Goal: Task Accomplishment & Management: Use online tool/utility

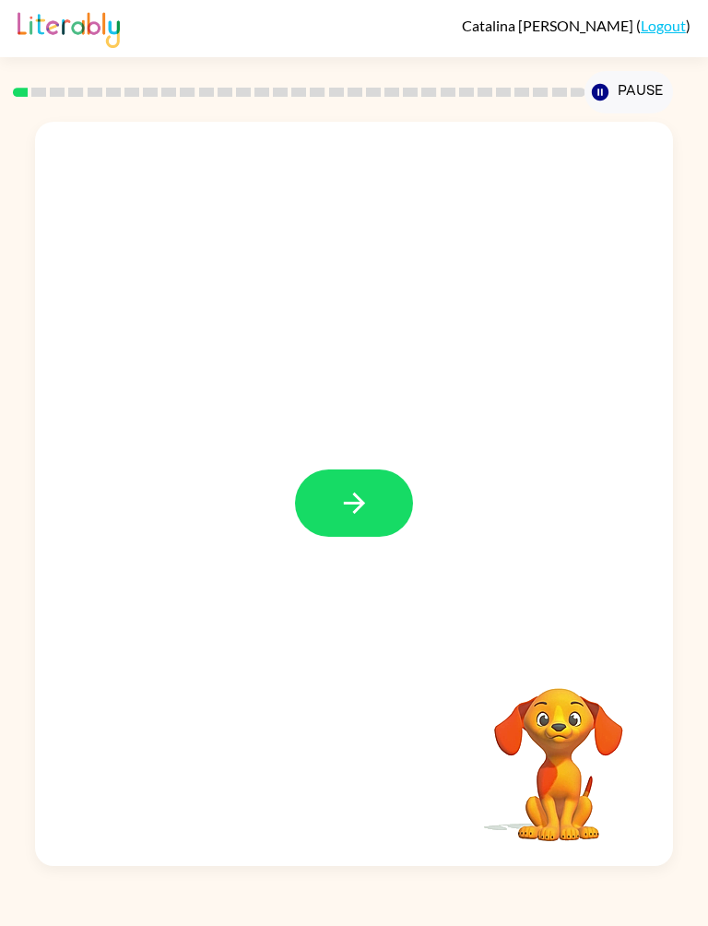
click at [373, 505] on button "button" at bounding box center [354, 503] width 118 height 67
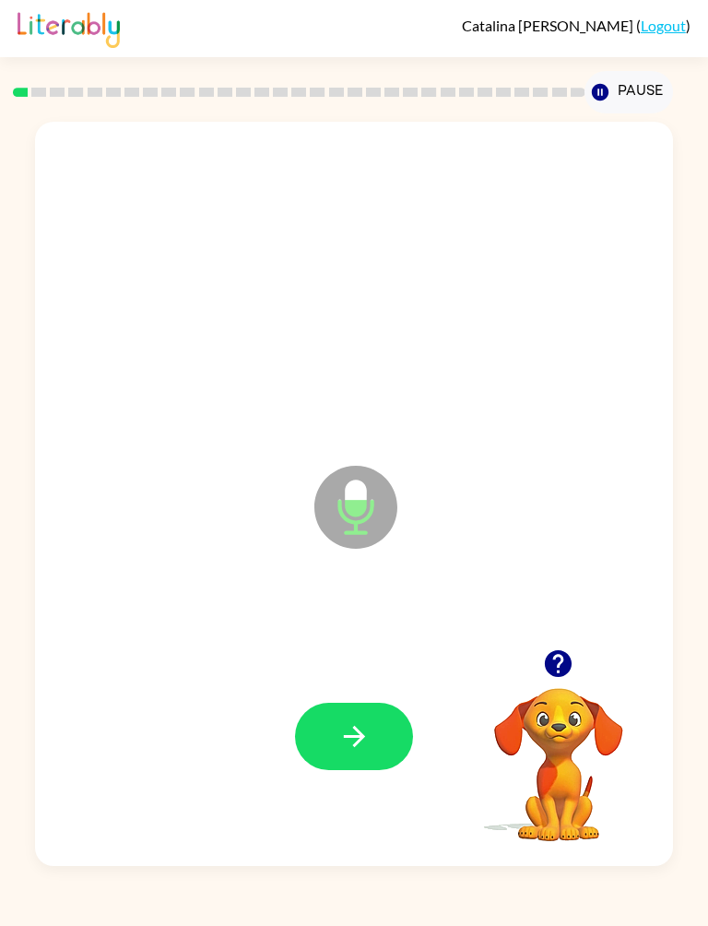
click at [372, 689] on button "button" at bounding box center [354, 736] width 118 height 67
click at [387, 689] on button "button" at bounding box center [354, 736] width 118 height 67
click at [354, 689] on icon "button" at bounding box center [355, 736] width 32 height 32
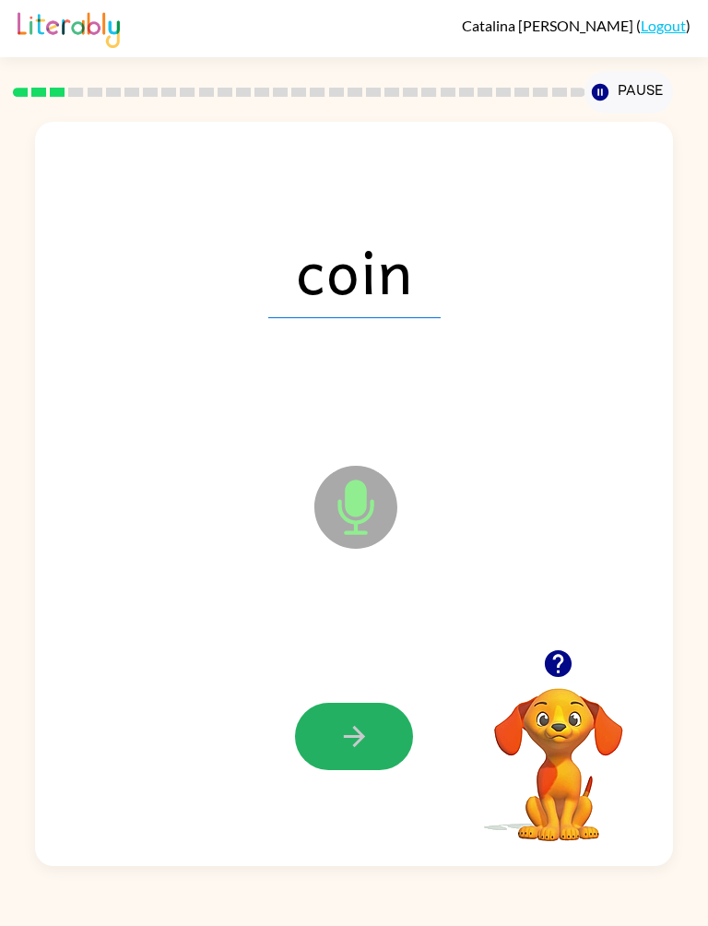
click at [363, 689] on icon "button" at bounding box center [355, 736] width 32 height 32
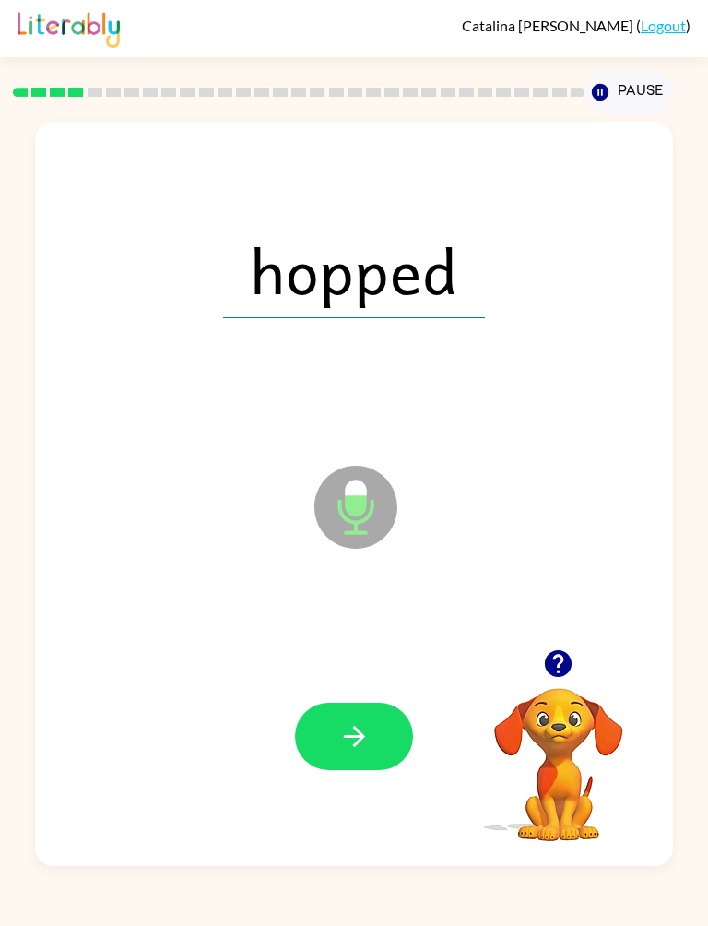
click at [375, 689] on button "button" at bounding box center [354, 736] width 118 height 67
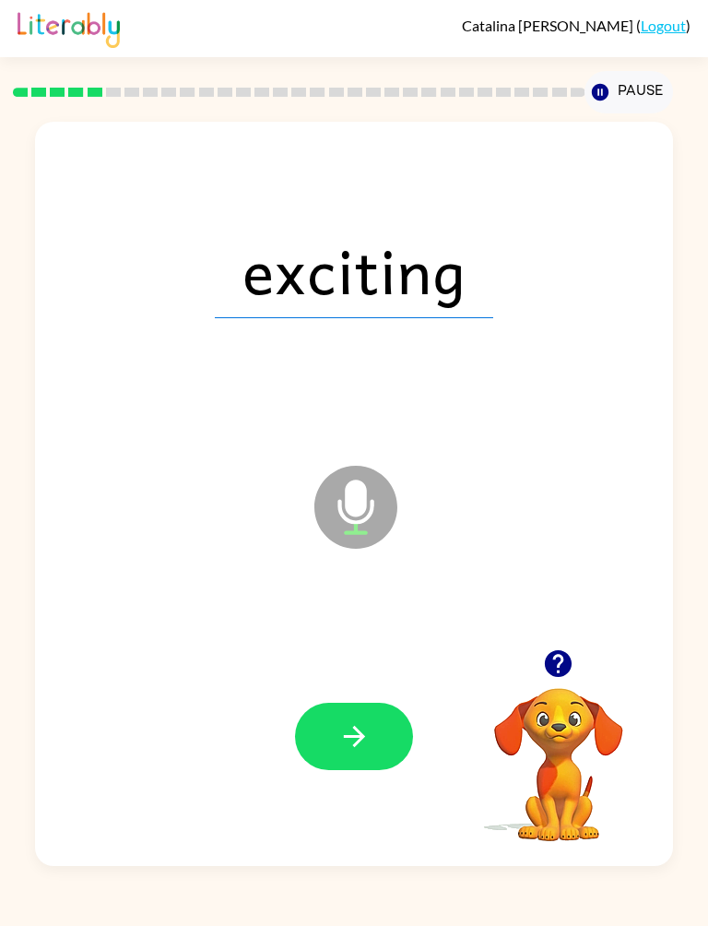
click at [408, 689] on button "button" at bounding box center [354, 736] width 118 height 67
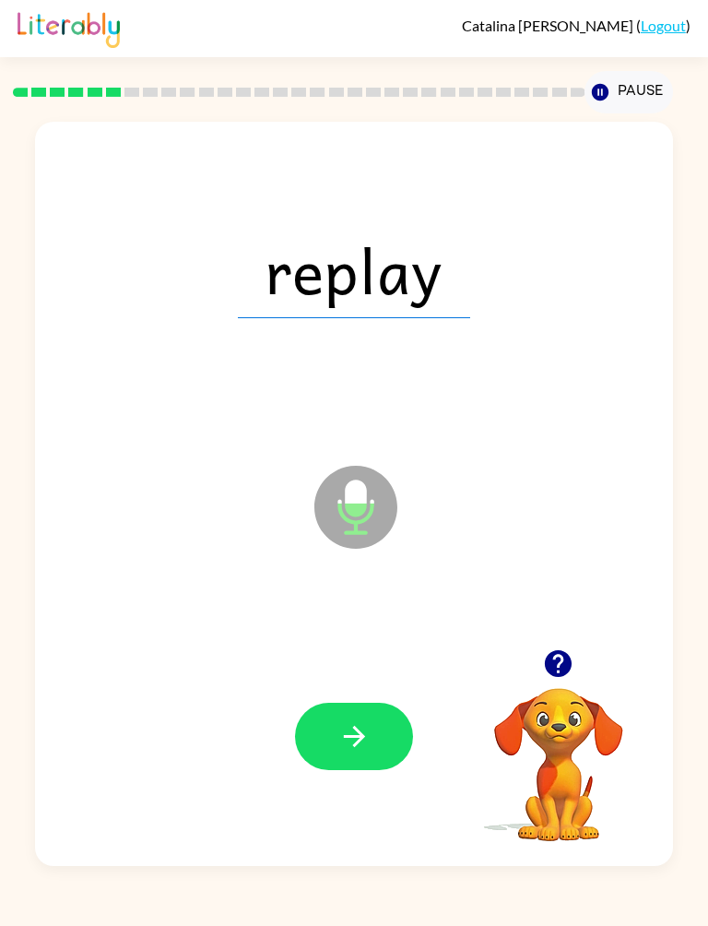
click at [409, 689] on button "button" at bounding box center [354, 736] width 118 height 67
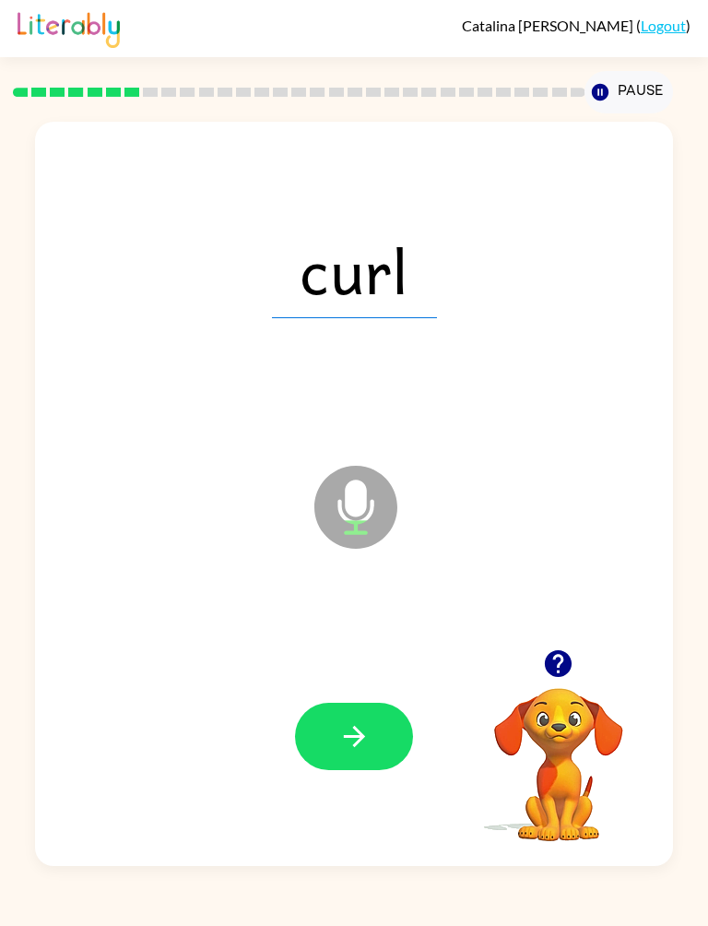
click at [398, 689] on button "button" at bounding box center [354, 736] width 118 height 67
click at [385, 689] on button "button" at bounding box center [354, 736] width 118 height 67
click at [389, 689] on button "button" at bounding box center [354, 736] width 118 height 67
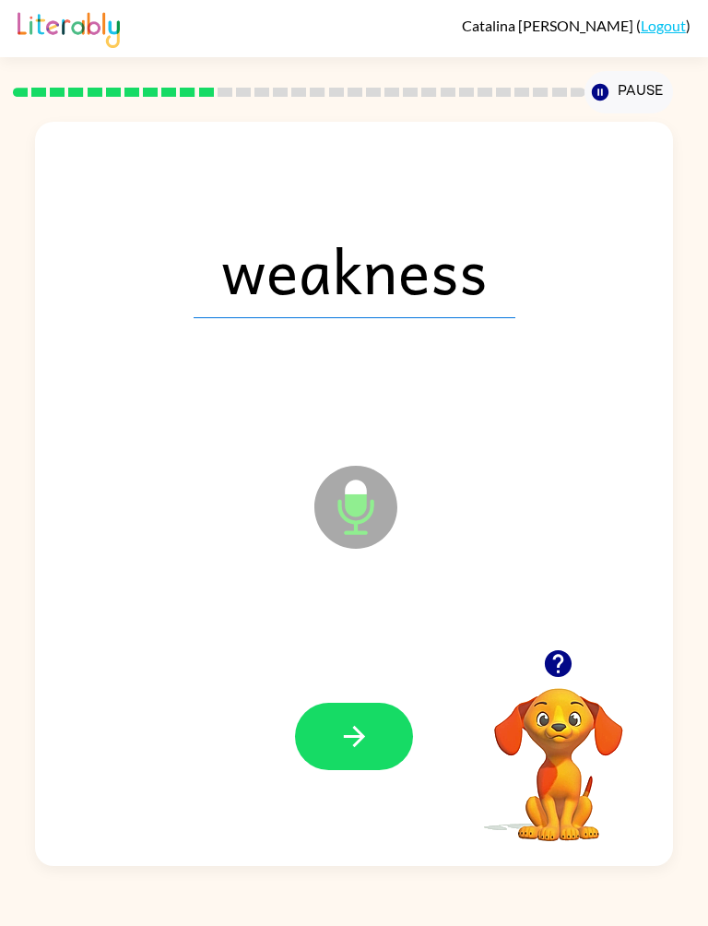
click at [385, 689] on button "button" at bounding box center [354, 736] width 118 height 67
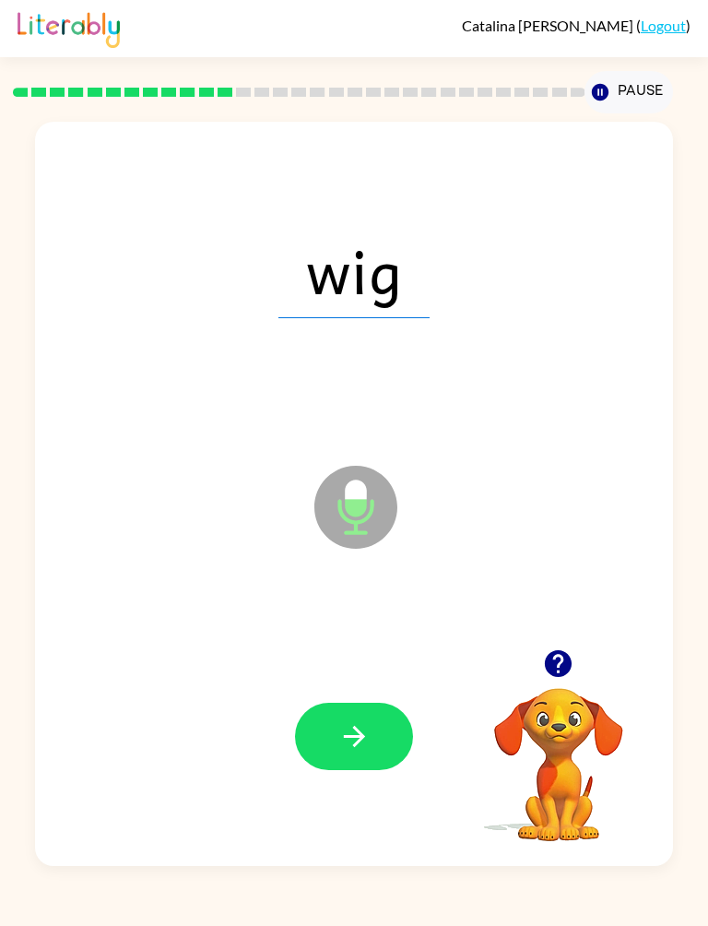
click at [383, 689] on button "button" at bounding box center [354, 736] width 118 height 67
click at [379, 689] on button "button" at bounding box center [354, 736] width 118 height 67
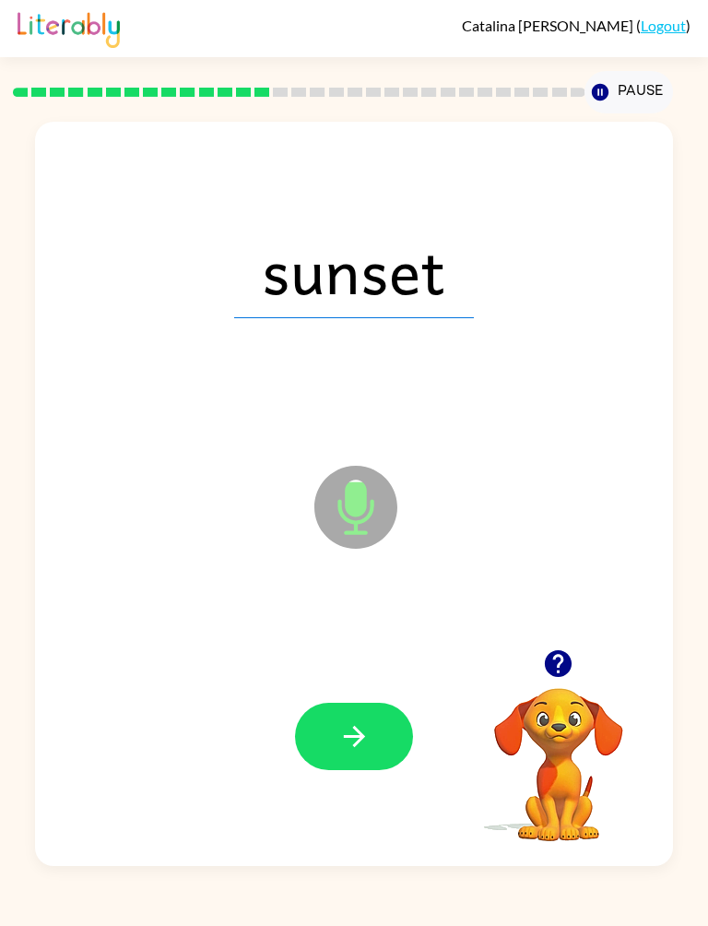
click at [367, 689] on icon "button" at bounding box center [355, 736] width 32 height 32
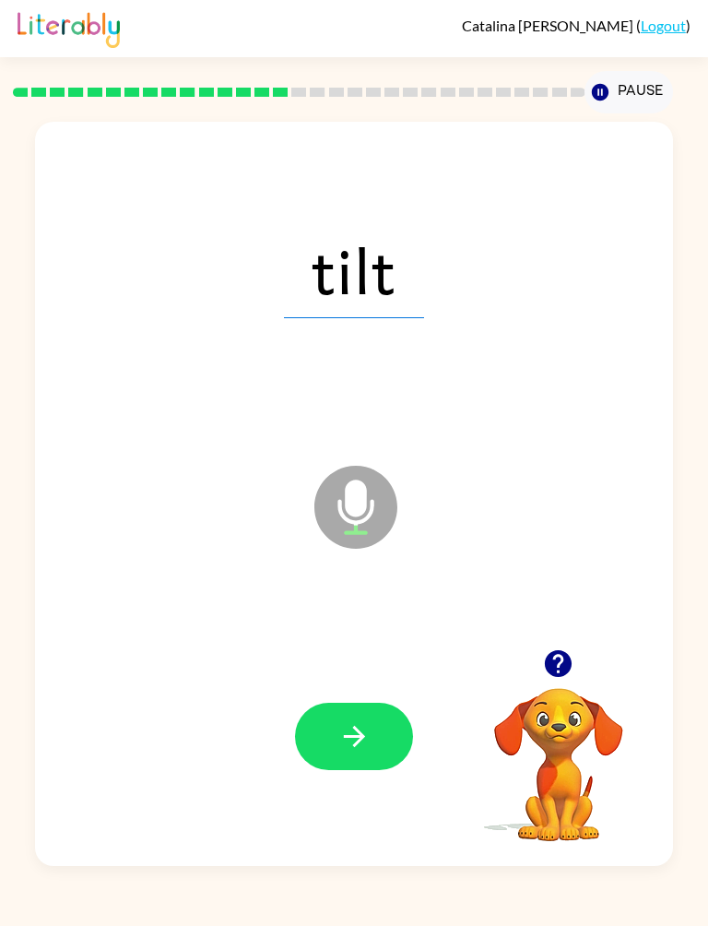
click at [383, 689] on button "button" at bounding box center [354, 736] width 118 height 67
click at [393, 689] on button "button" at bounding box center [354, 736] width 118 height 67
click at [382, 689] on button "button" at bounding box center [354, 736] width 118 height 67
click at [396, 689] on button "button" at bounding box center [354, 736] width 118 height 67
click at [394, 689] on button "button" at bounding box center [354, 736] width 118 height 67
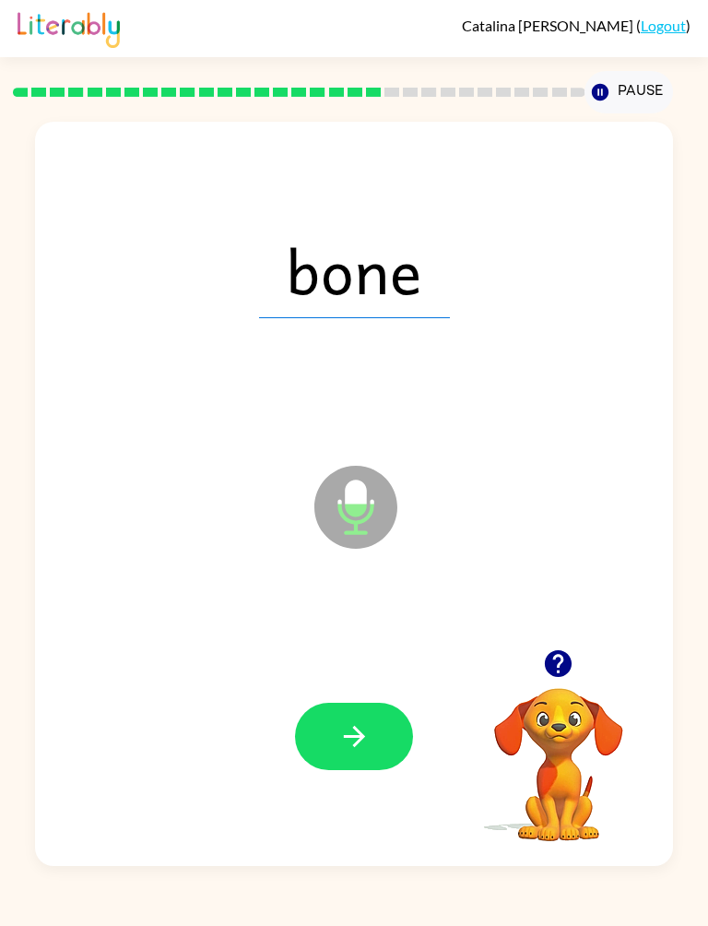
click at [397, 689] on button "button" at bounding box center [354, 736] width 118 height 67
click at [398, 689] on button "button" at bounding box center [354, 736] width 118 height 67
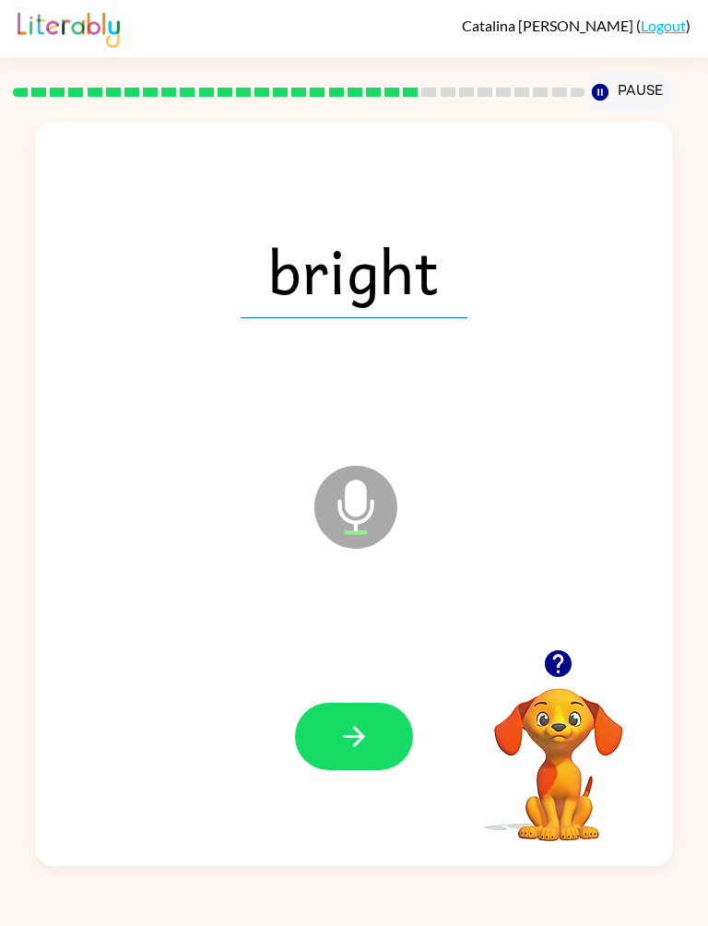
click at [399, 689] on button "button" at bounding box center [354, 736] width 118 height 67
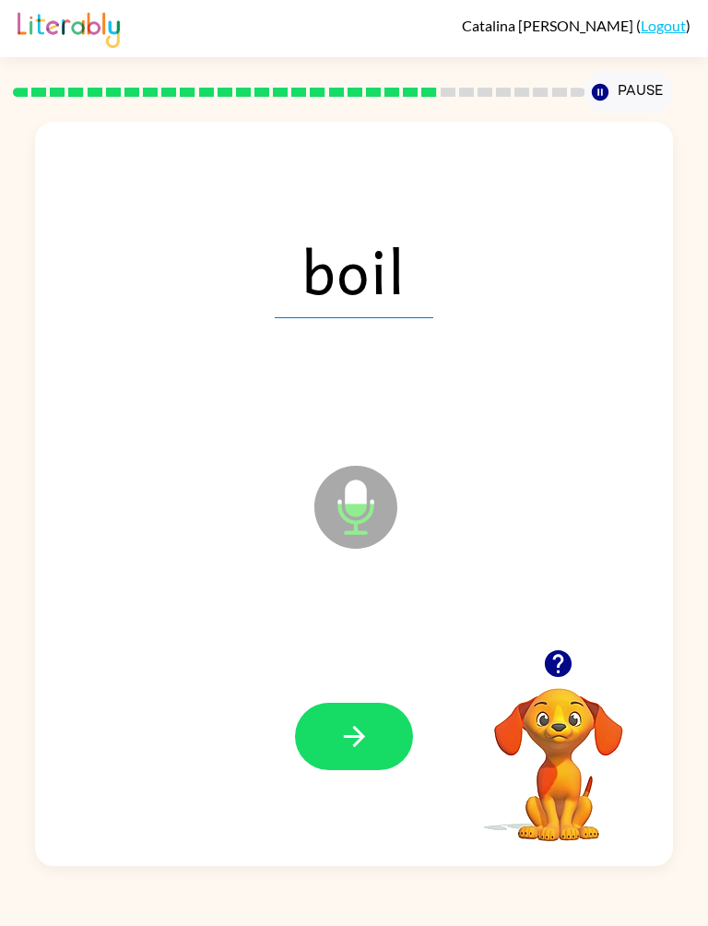
click at [368, 689] on icon "button" at bounding box center [355, 736] width 32 height 32
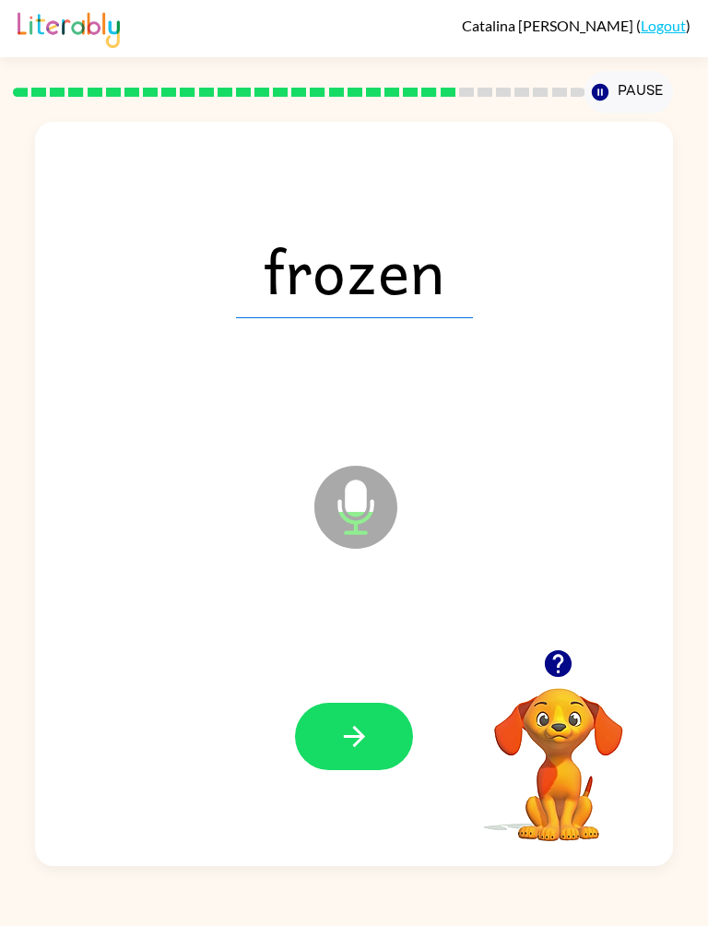
click at [385, 689] on button "button" at bounding box center [354, 736] width 118 height 67
click at [388, 689] on button "button" at bounding box center [354, 736] width 118 height 67
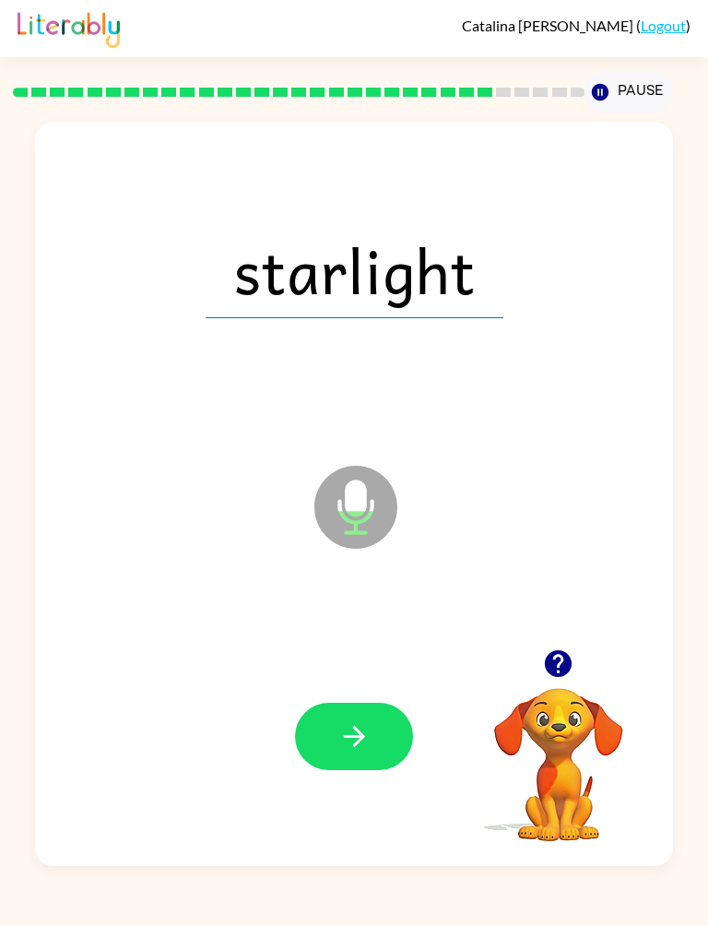
click at [387, 689] on button "button" at bounding box center [354, 736] width 118 height 67
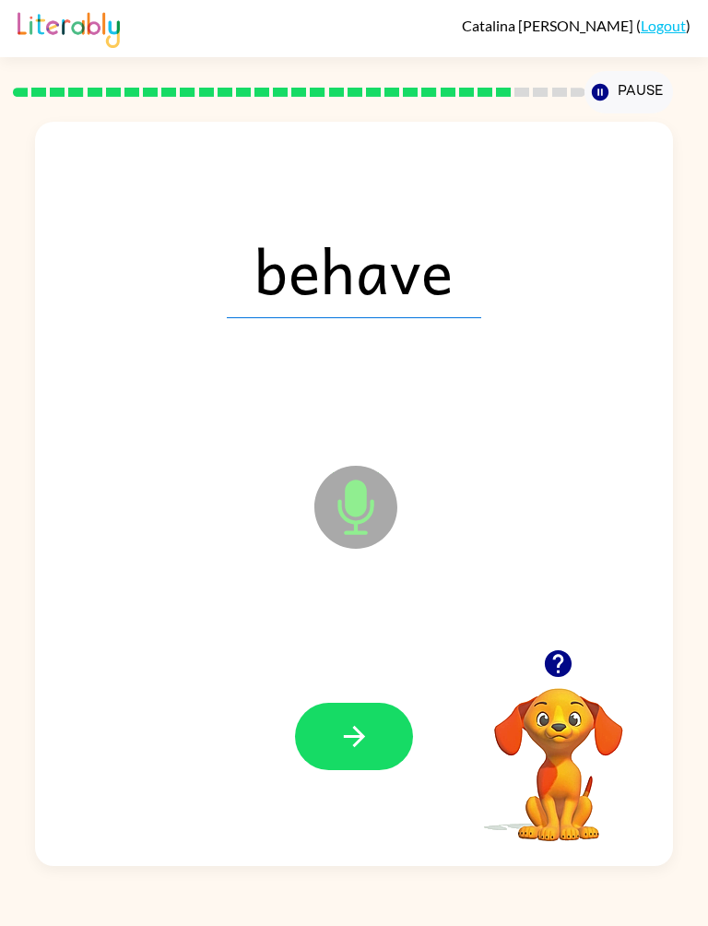
click at [382, 689] on button "button" at bounding box center [354, 736] width 118 height 67
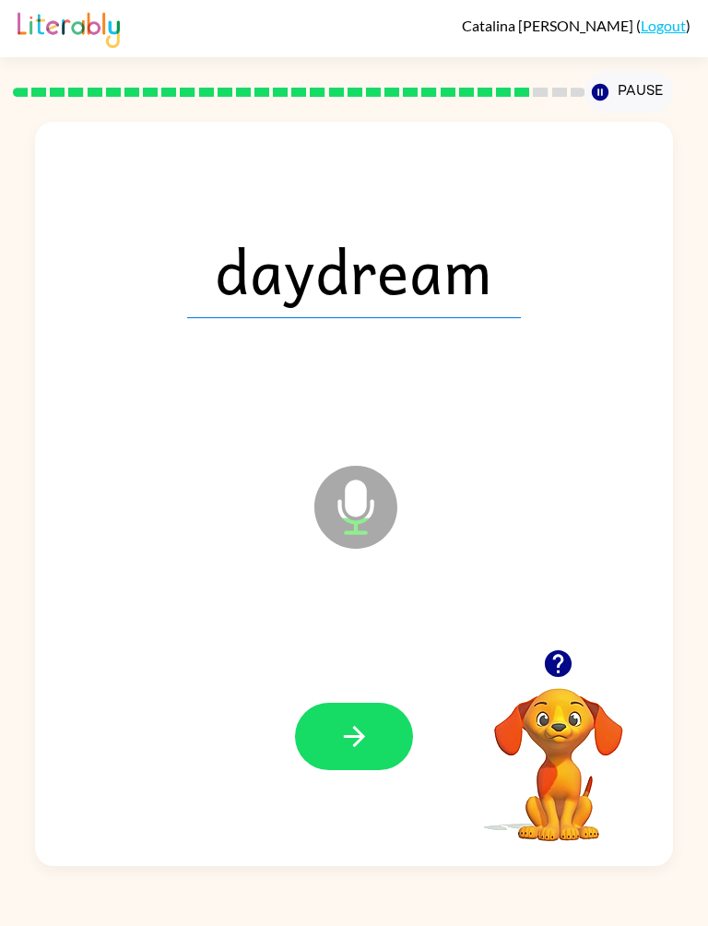
click at [407, 689] on button "button" at bounding box center [354, 736] width 118 height 67
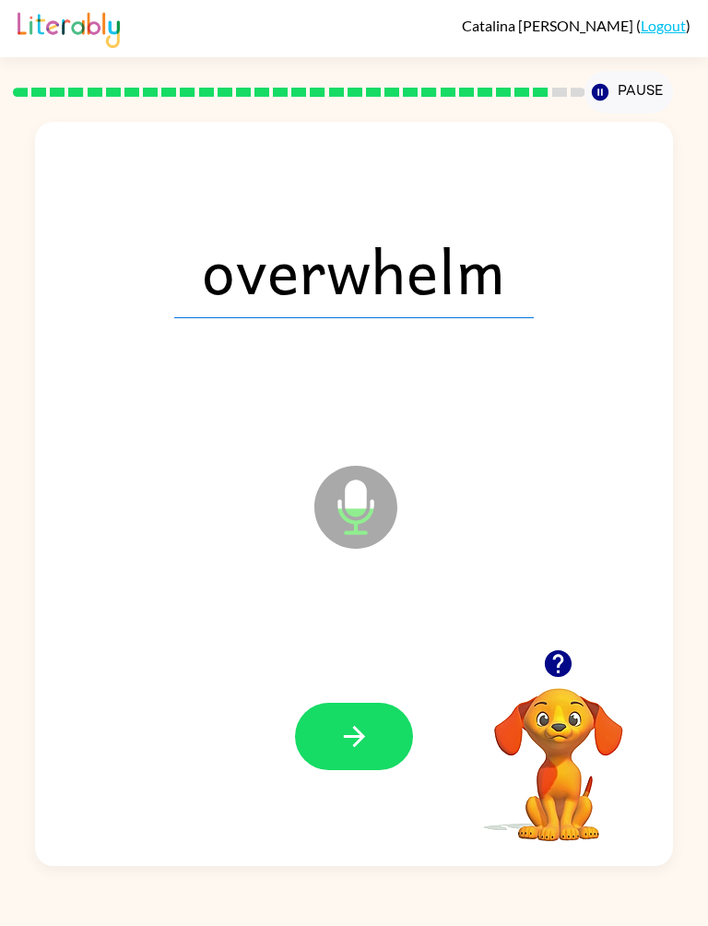
click at [385, 689] on button "button" at bounding box center [354, 736] width 118 height 67
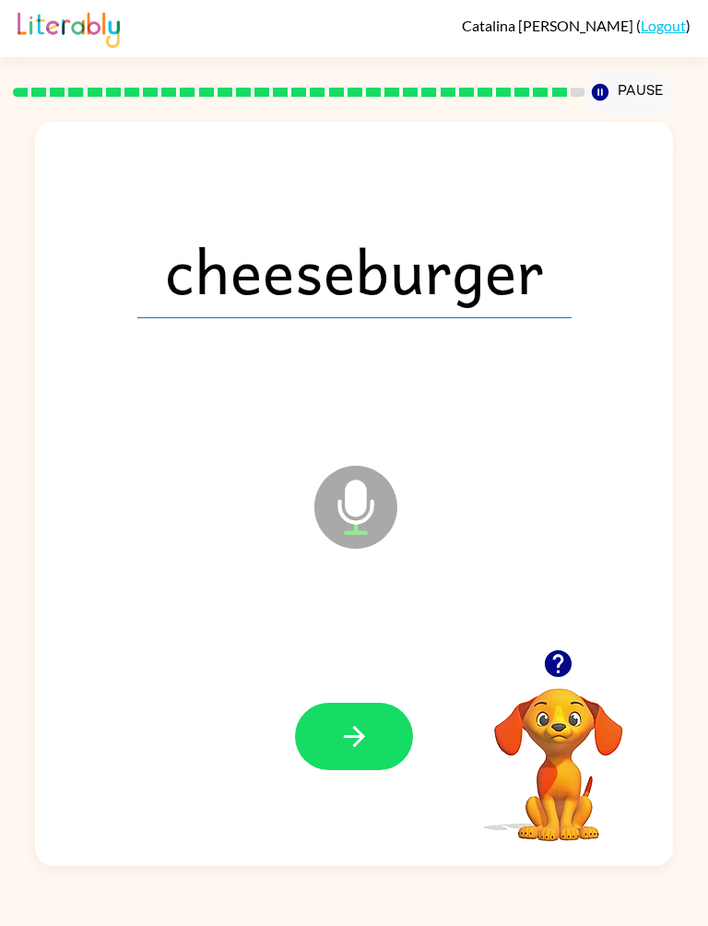
click at [400, 689] on button "button" at bounding box center [354, 736] width 118 height 67
